Goal: Check status: Check status

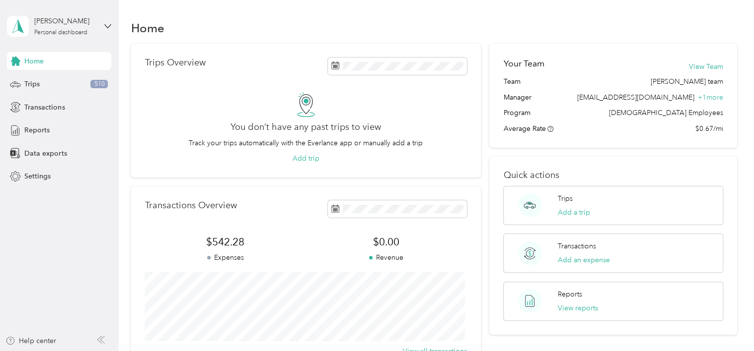
click at [429, 131] on div "You don’t have any past trips to view Track your trips automatically with the E…" at bounding box center [305, 128] width 322 height 72
click at [39, 125] on span "Reports" at bounding box center [36, 130] width 25 height 10
